Goal: Information Seeking & Learning: Learn about a topic

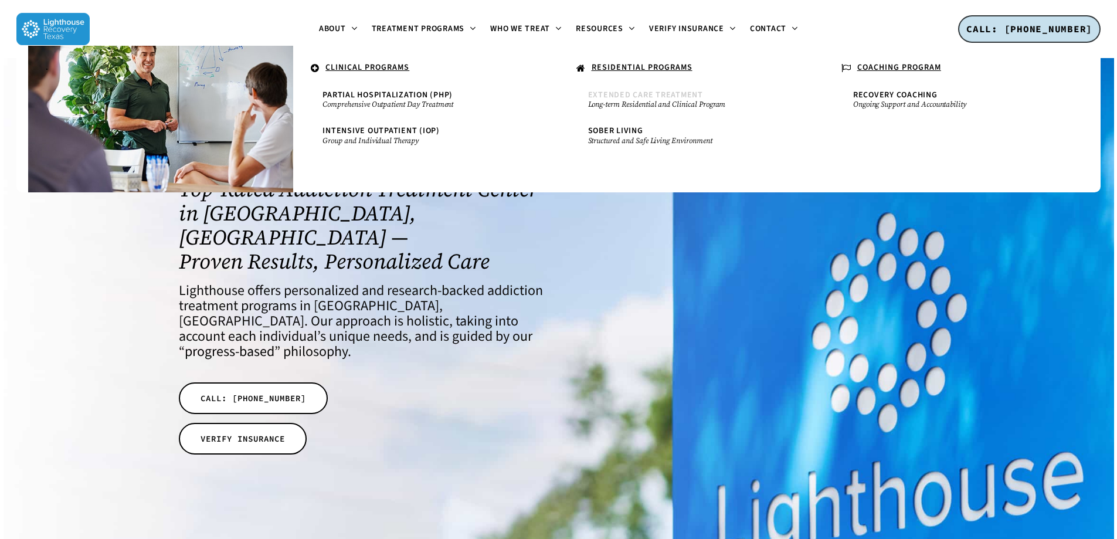
click at [627, 93] on span "Extended Care Treatment" at bounding box center [645, 95] width 115 height 12
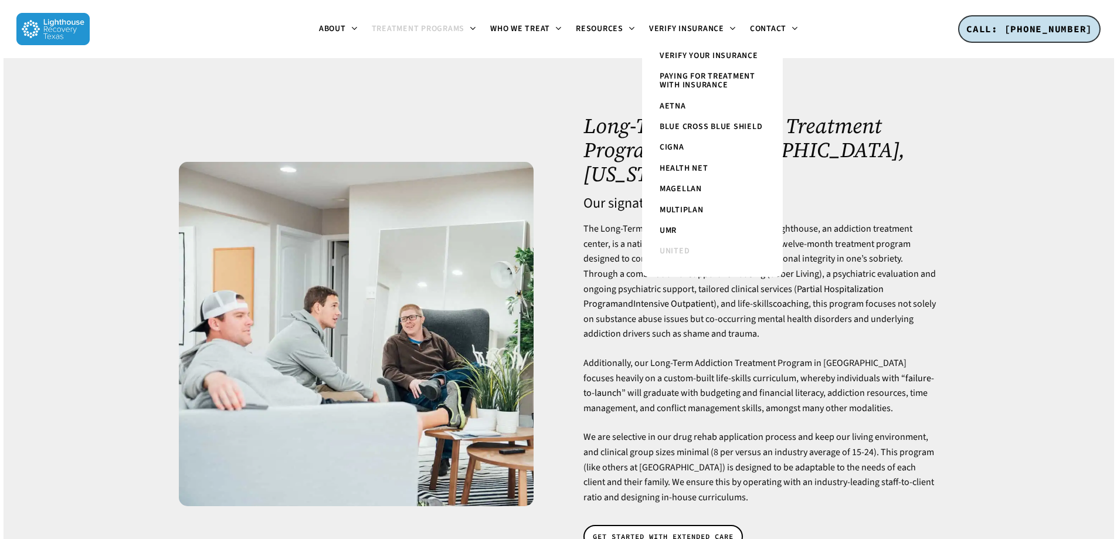
click at [678, 252] on span "United" at bounding box center [675, 251] width 30 height 12
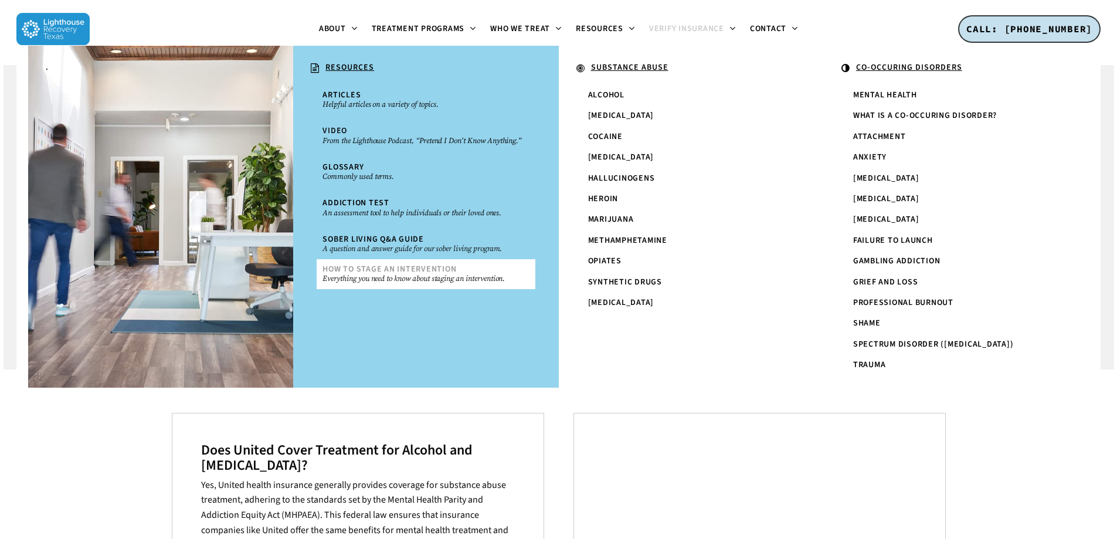
click at [418, 266] on span "How To Stage An Intervention" at bounding box center [390, 269] width 134 height 12
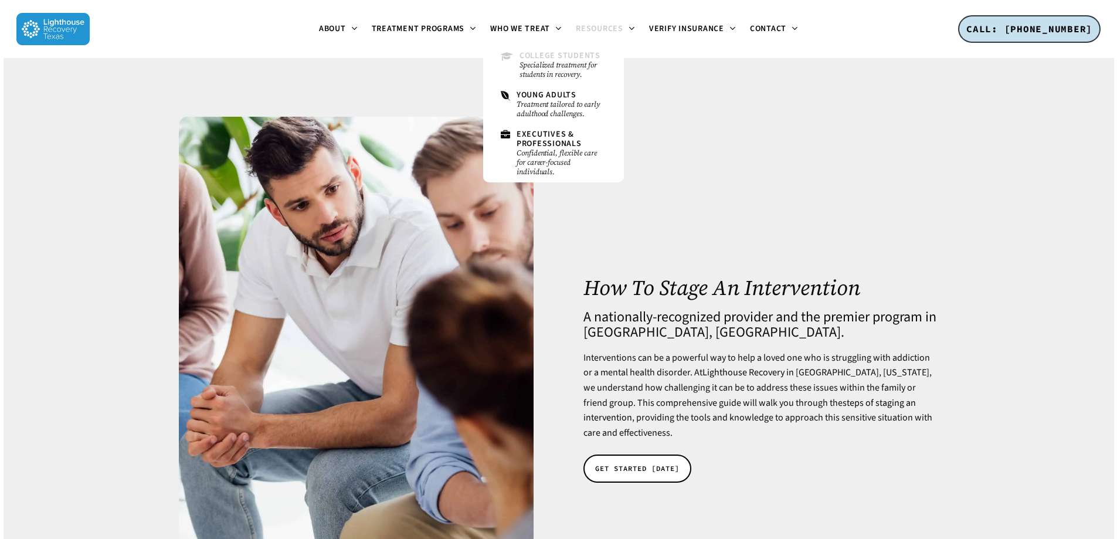
click at [539, 56] on span "College Students" at bounding box center [560, 56] width 81 height 12
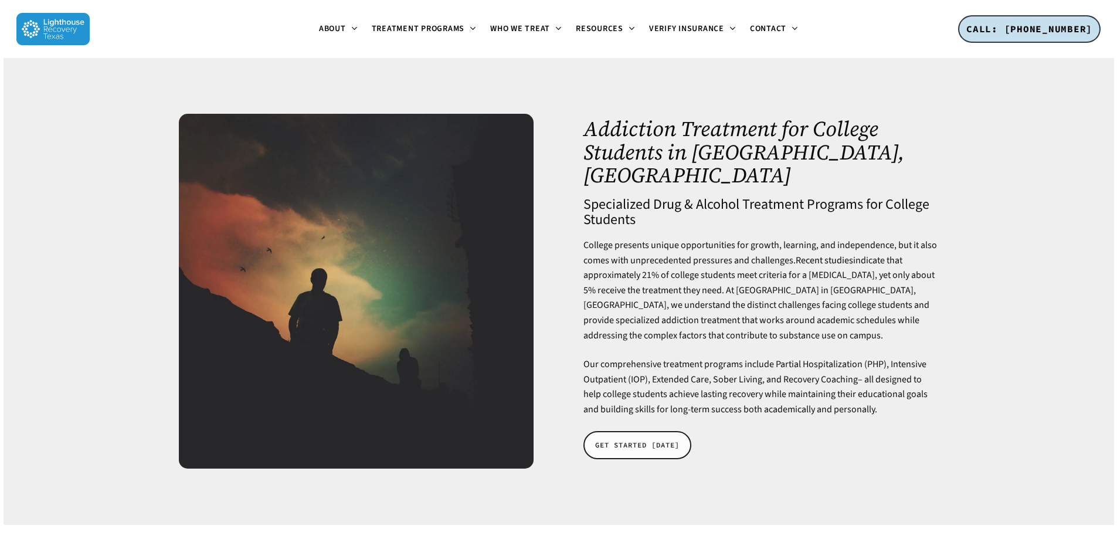
click at [638, 439] on span "GET STARTED TODAY" at bounding box center [637, 445] width 84 height 12
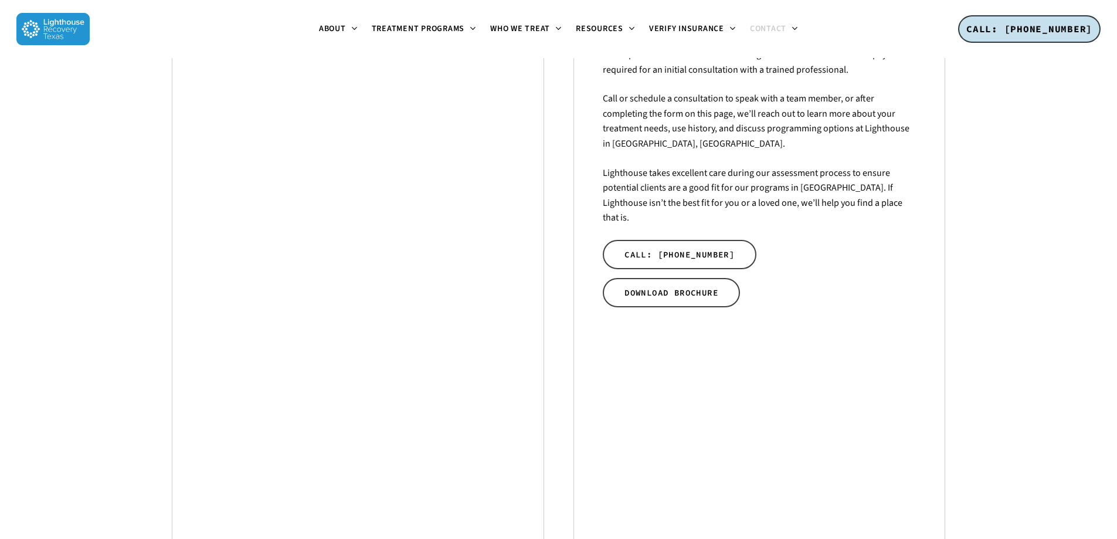
scroll to position [352, 0]
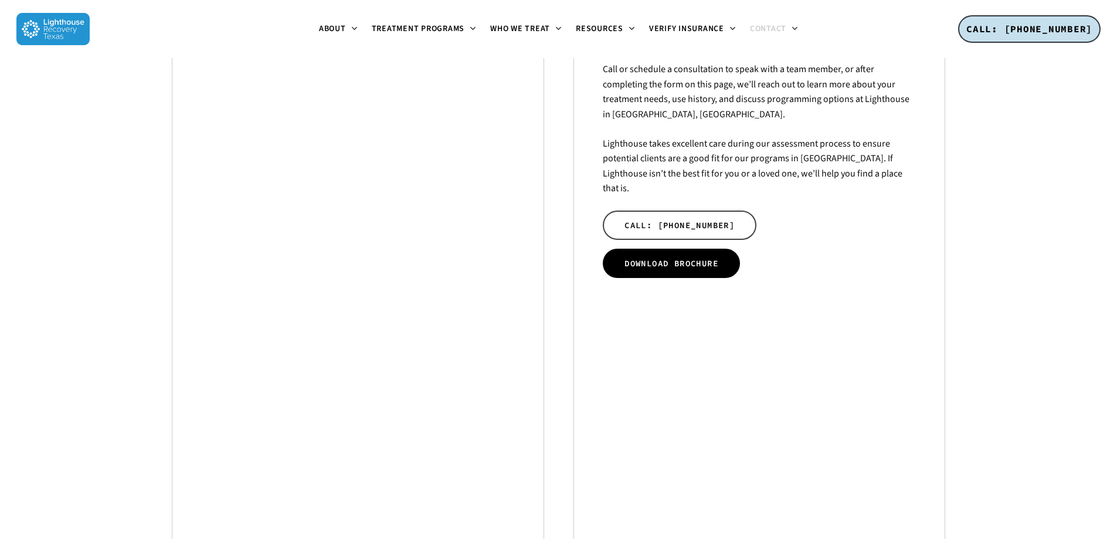
click at [701, 257] on span "DOWNLOAD BROCHURE" at bounding box center [672, 263] width 94 height 12
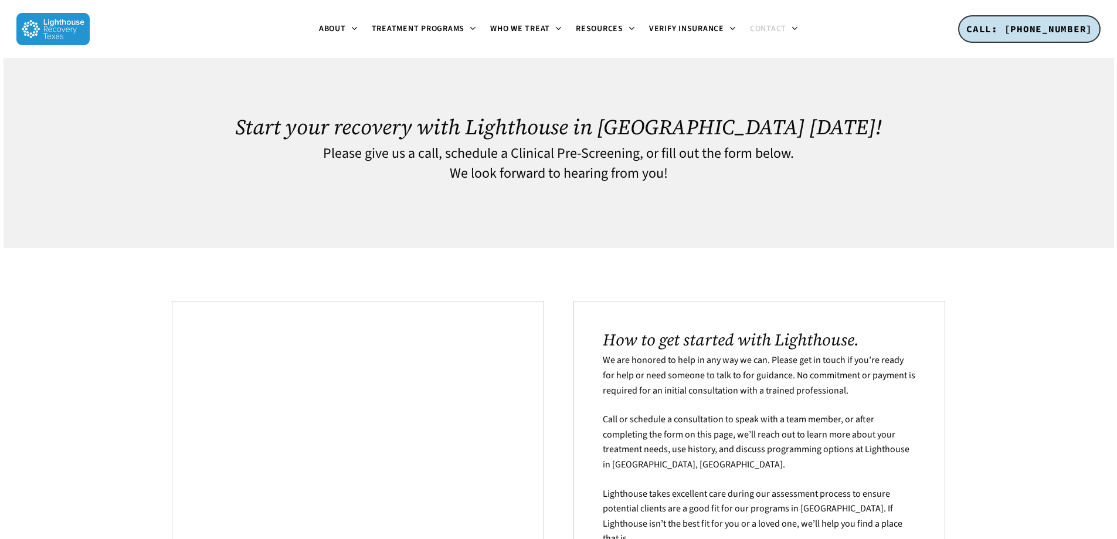
scroll to position [0, 0]
